Goal: Download file/media

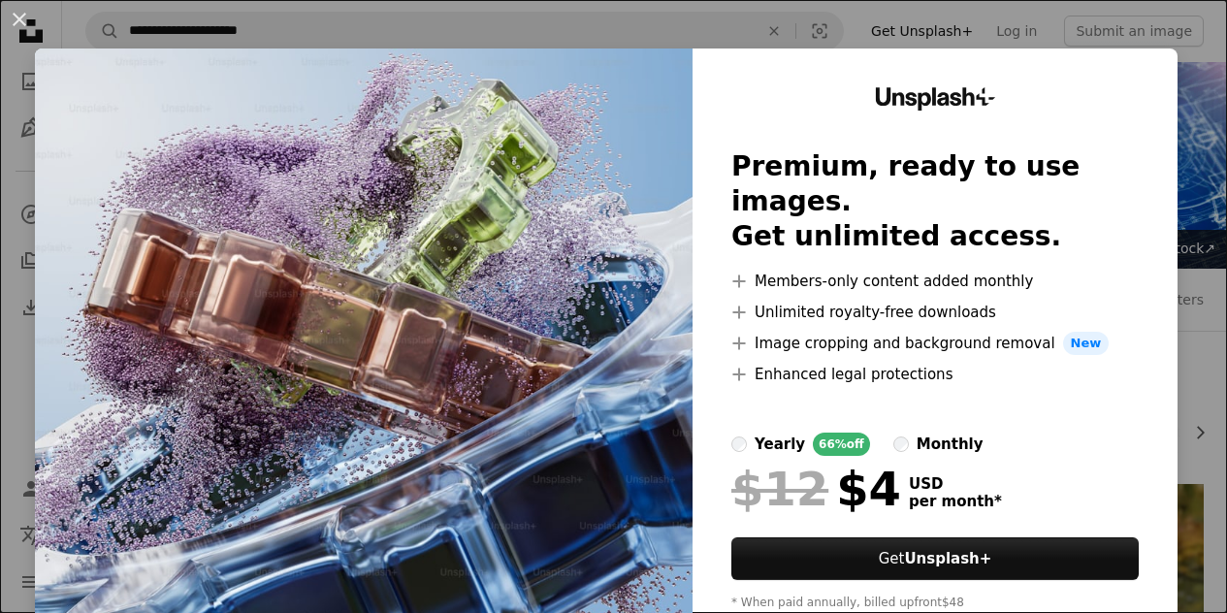
scroll to position [390, 0]
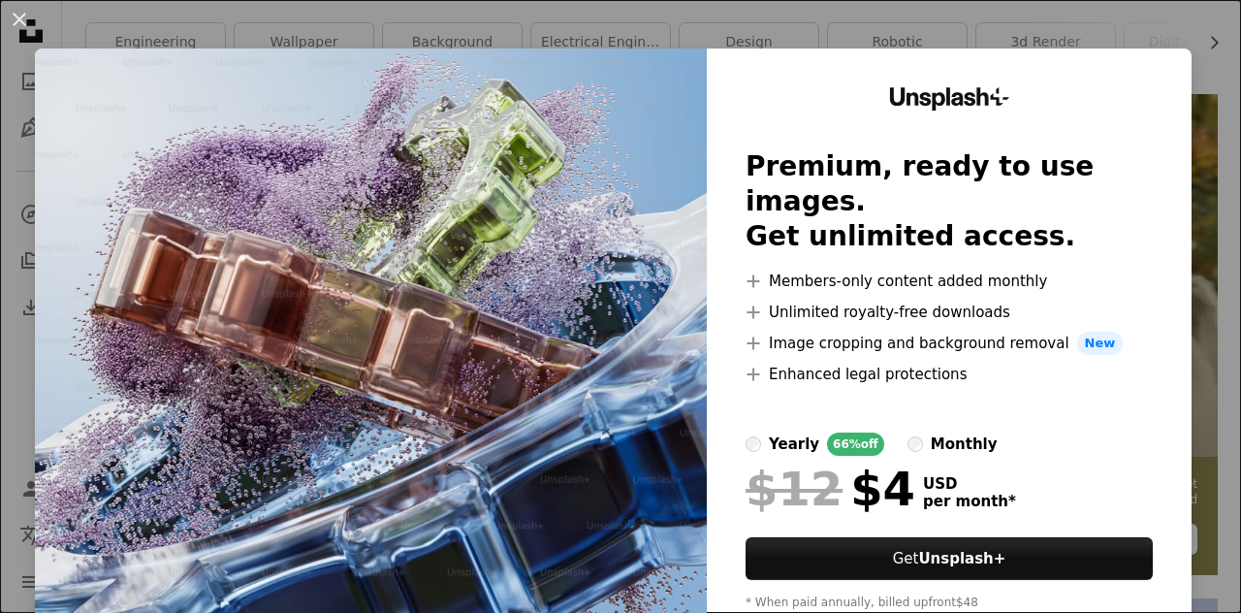
click at [979, 18] on div "An X shape Unsplash+ Premium, ready to use images. Get unlimited access. A plus…" at bounding box center [620, 306] width 1241 height 613
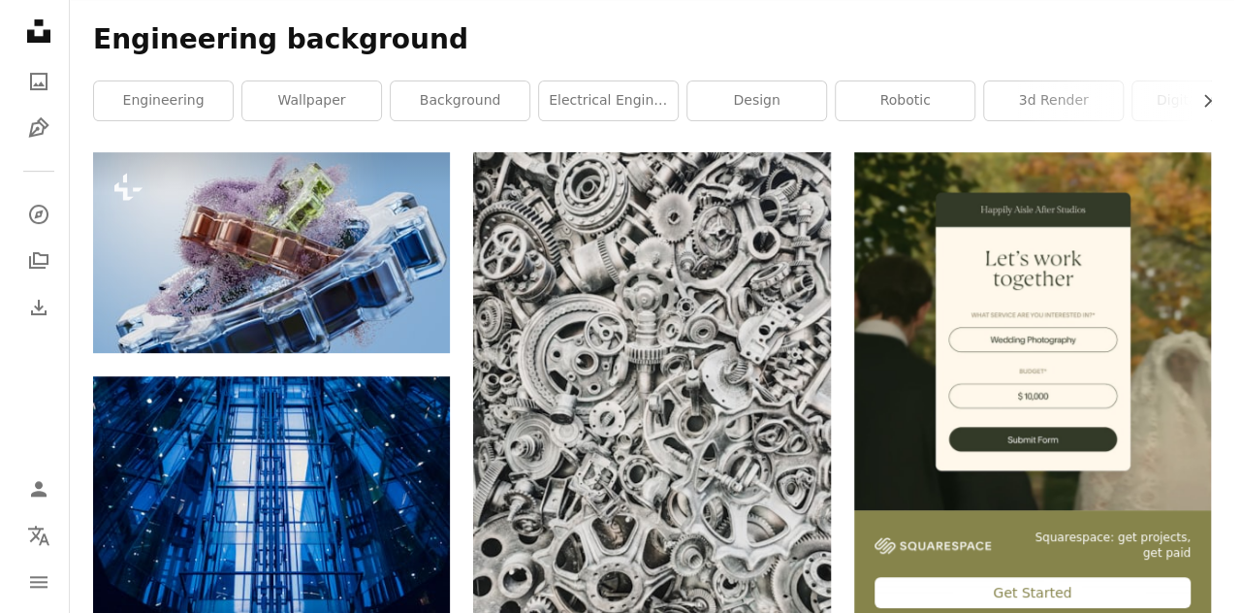
scroll to position [332, 0]
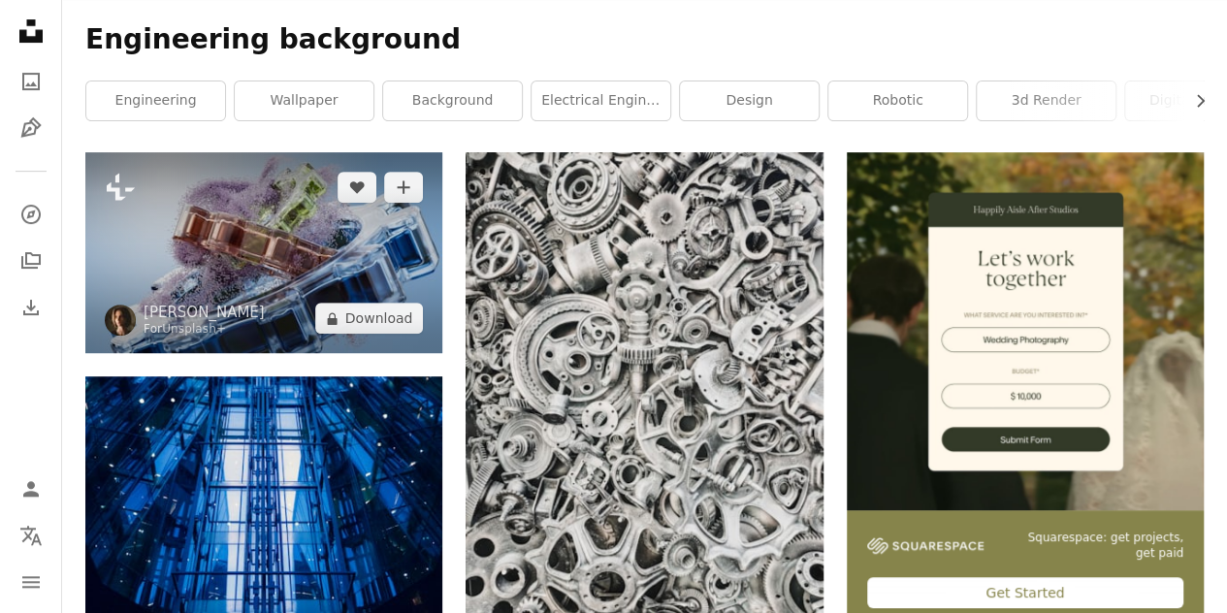
click at [270, 247] on img at bounding box center [263, 252] width 357 height 201
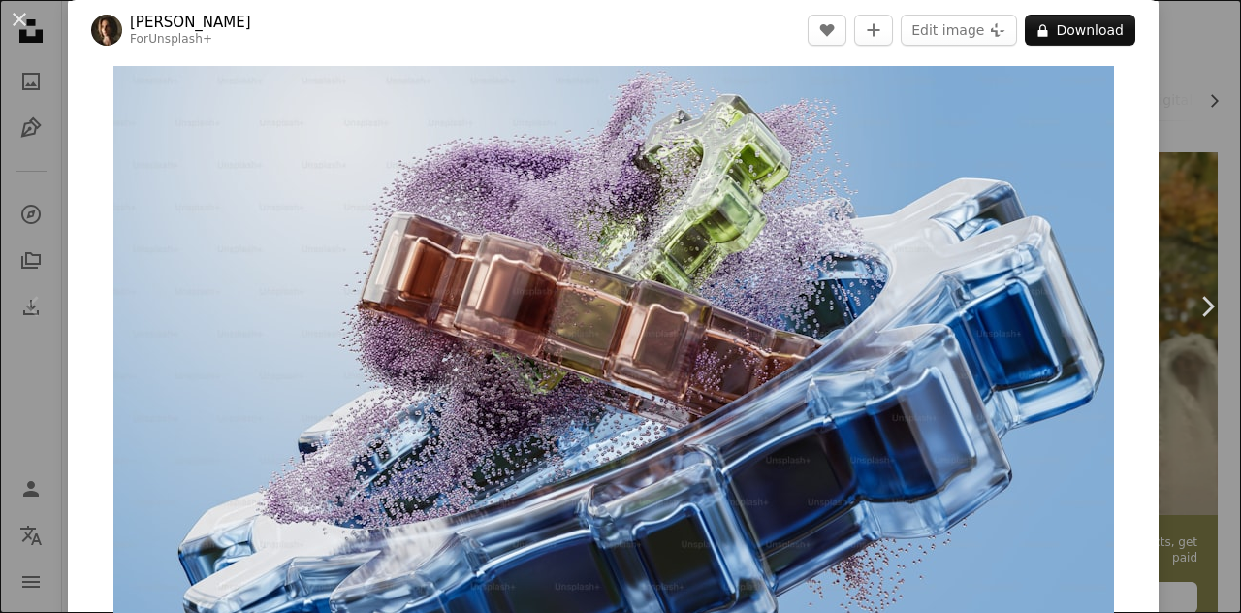
scroll to position [20, 0]
click at [1088, 101] on img "Zoom in on this image" at bounding box center [613, 346] width 1001 height 563
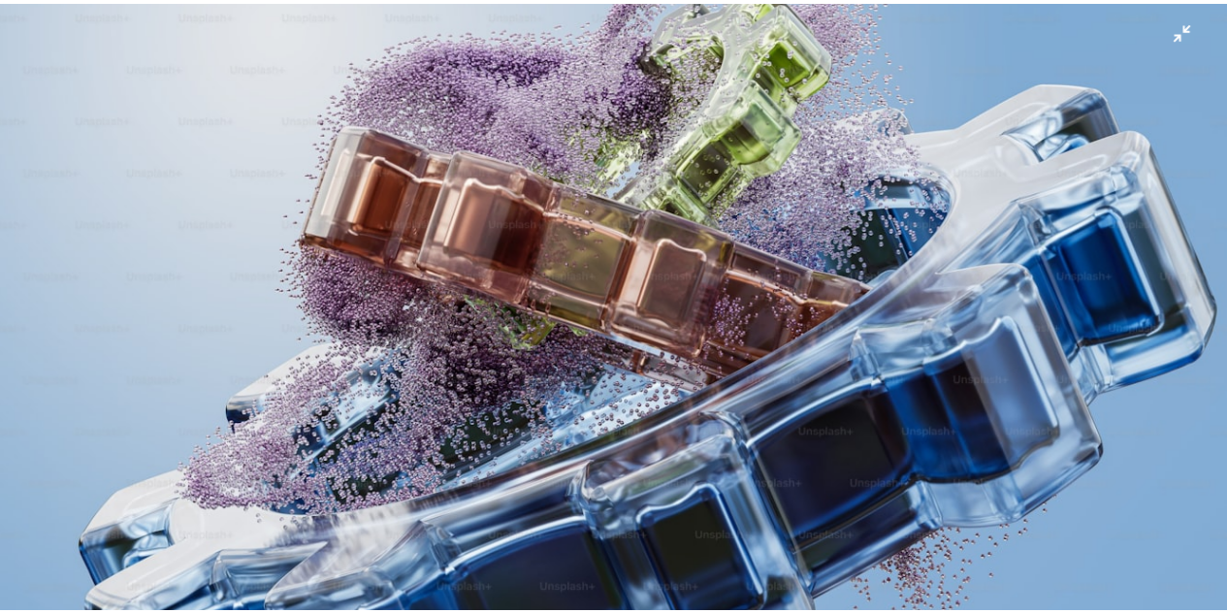
scroll to position [55, 0]
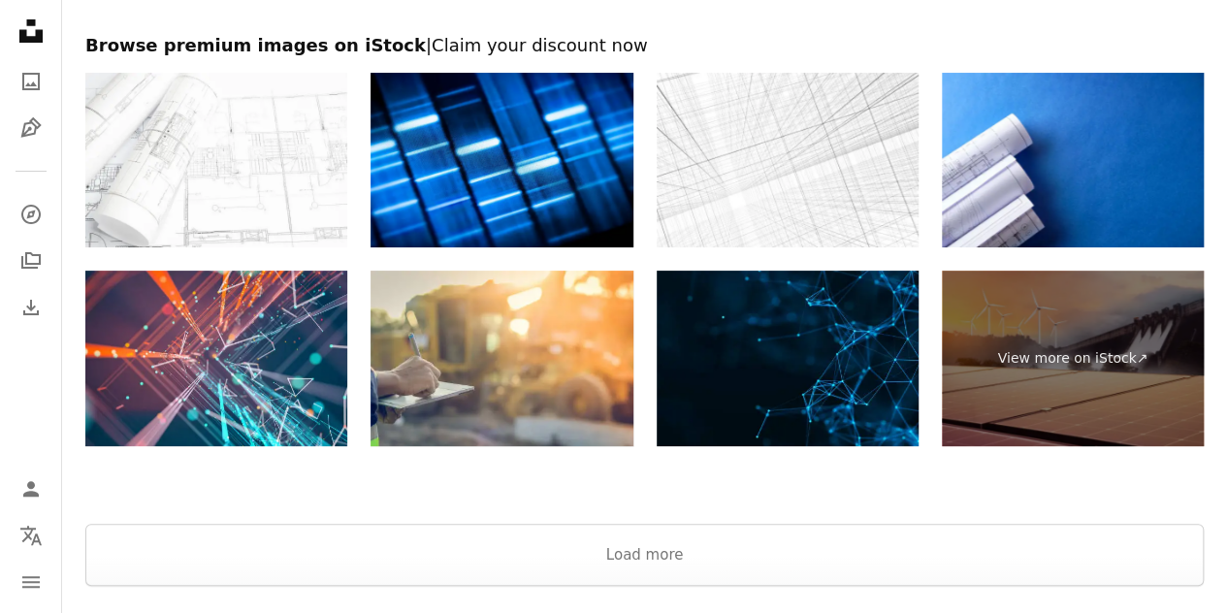
scroll to position [3798, 0]
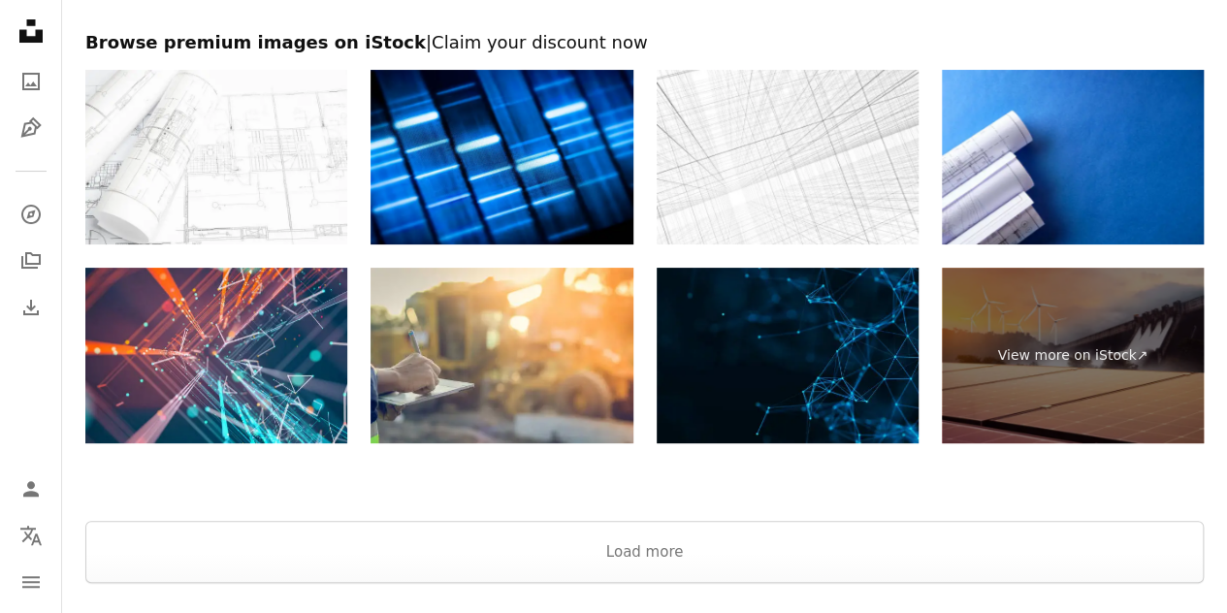
click at [688, 377] on img at bounding box center [787, 355] width 262 height 175
